Goal: Obtain resource: Download file/media

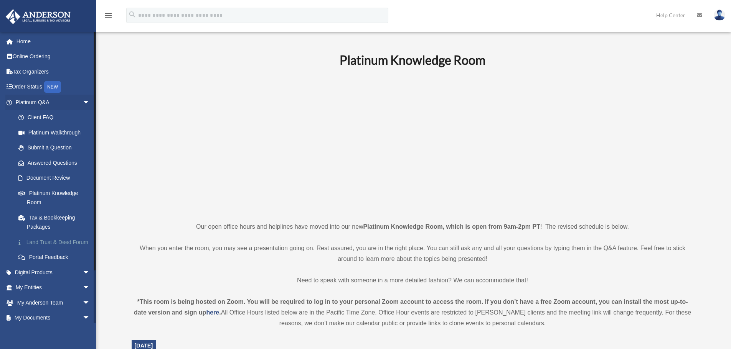
scroll to position [115, 0]
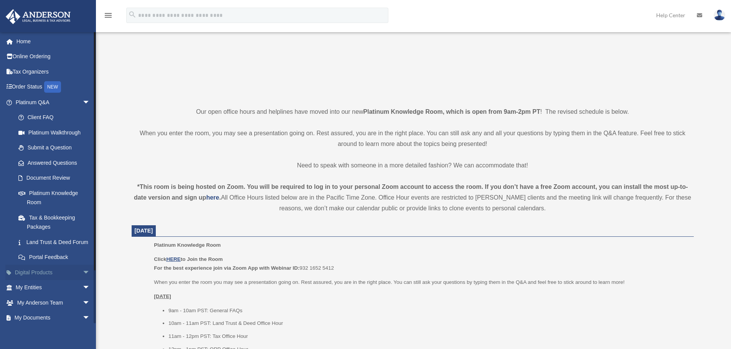
click at [82, 281] on span "arrow_drop_down" at bounding box center [89, 273] width 15 height 16
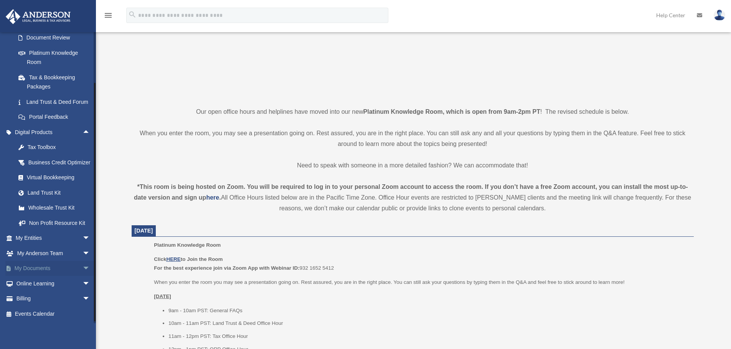
click at [82, 275] on span "arrow_drop_down" at bounding box center [89, 269] width 15 height 16
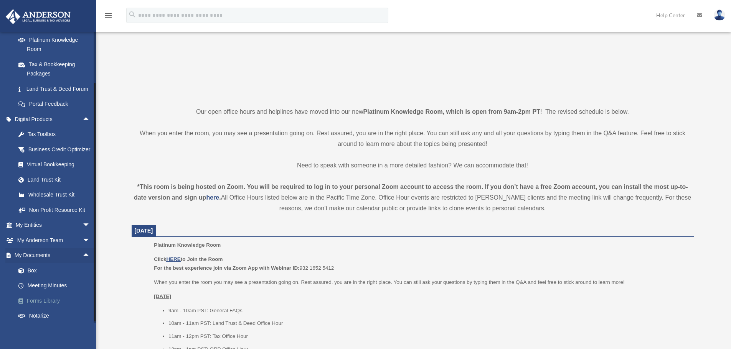
click at [49, 309] on link "Forms Library" at bounding box center [56, 300] width 91 height 15
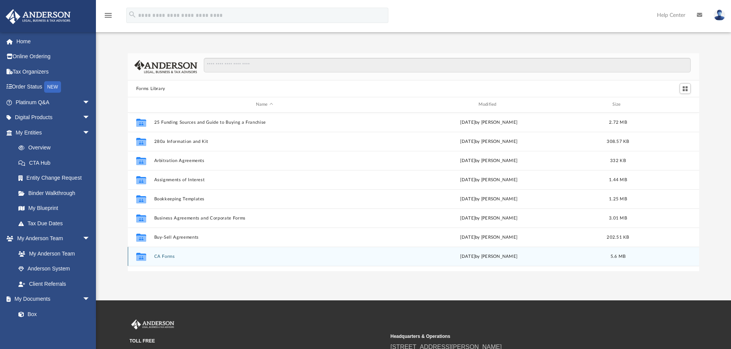
scroll to position [169, 565]
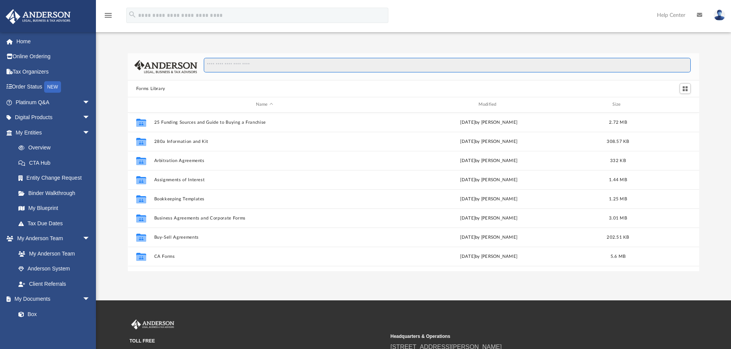
click at [216, 62] on input "Search files and folders" at bounding box center [447, 65] width 487 height 15
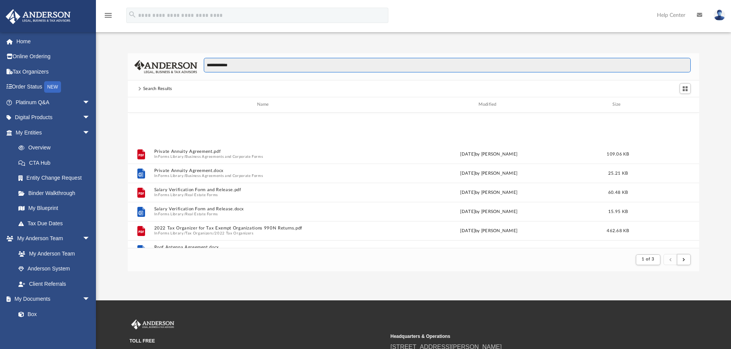
scroll to position [575, 0]
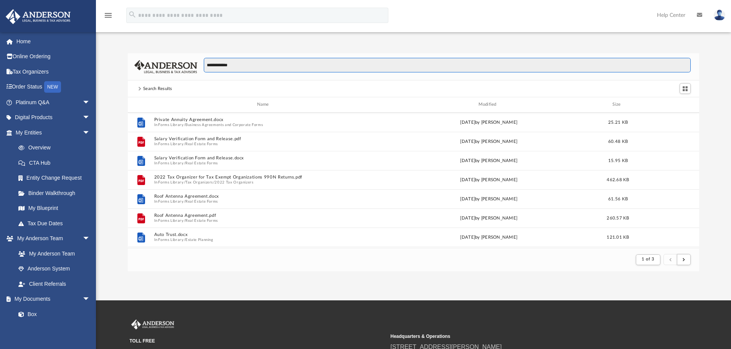
type input "**********"
